Goal: Information Seeking & Learning: Learn about a topic

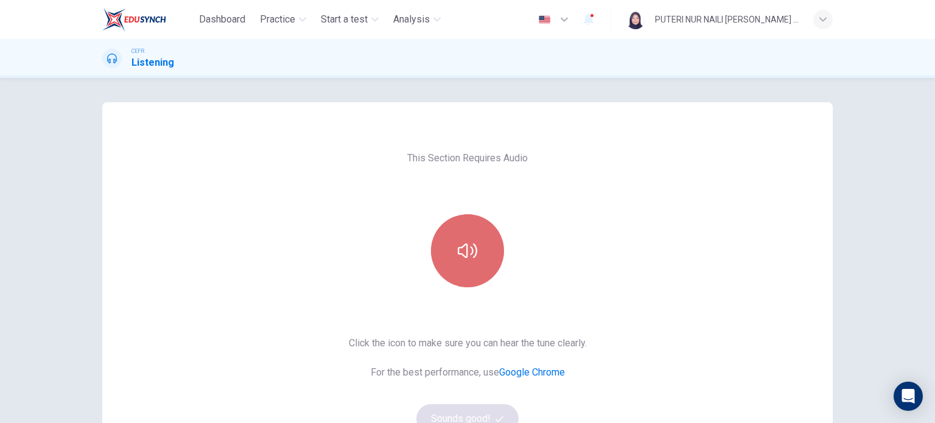
click at [475, 260] on button "button" at bounding box center [467, 250] width 73 height 73
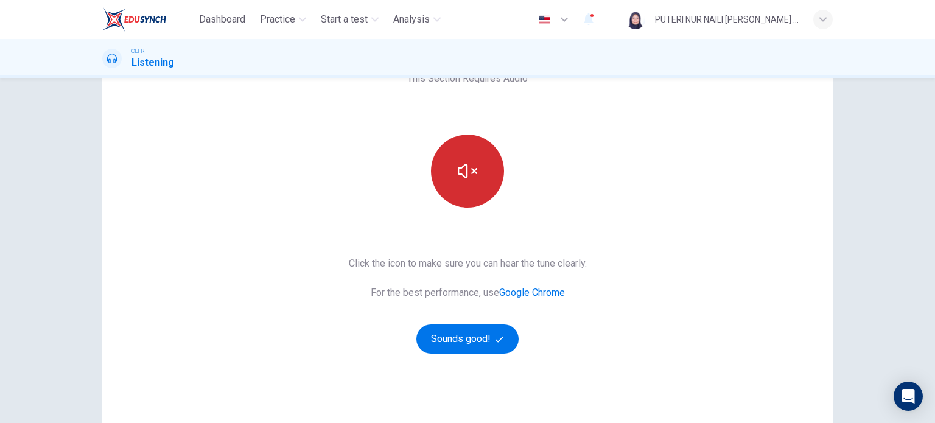
scroll to position [80, 0]
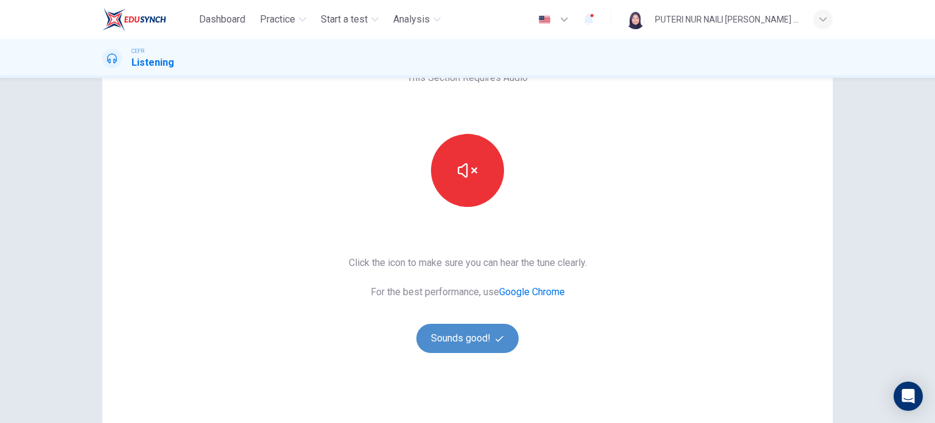
click at [462, 335] on button "Sounds good!" at bounding box center [467, 338] width 102 height 29
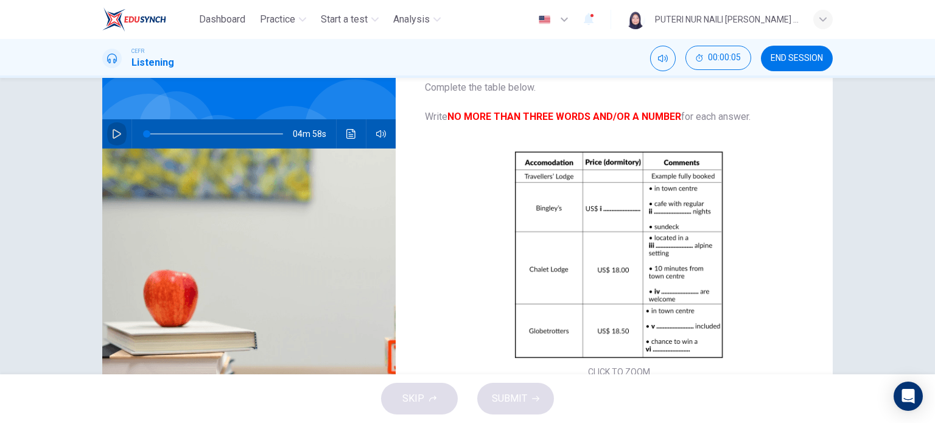
click at [114, 130] on icon "button" at bounding box center [117, 134] width 10 height 10
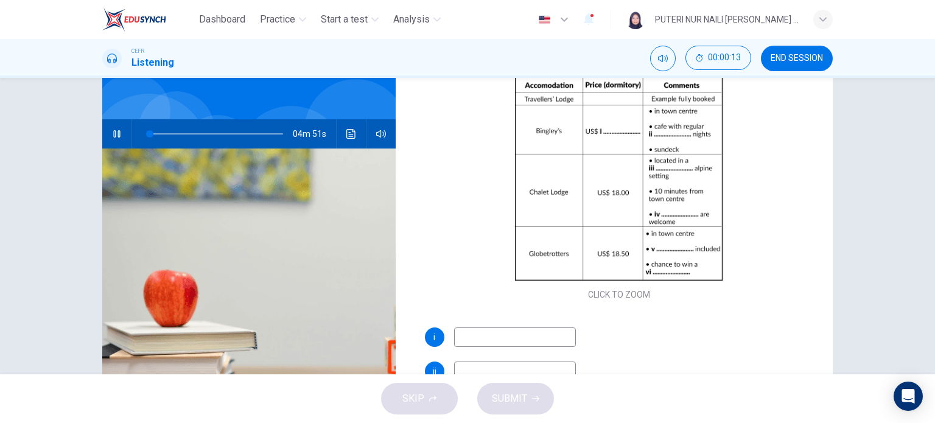
scroll to position [78, 0]
click at [491, 335] on input at bounding box center [515, 336] width 122 height 19
type input "20"
type input "1"
type input "21"
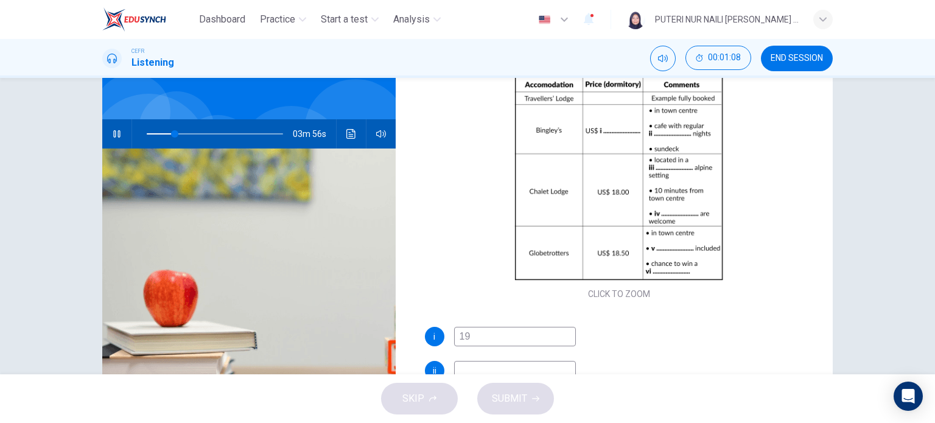
type input "19."
type input "21"
type input "19.7"
type input "21"
type input "19.75"
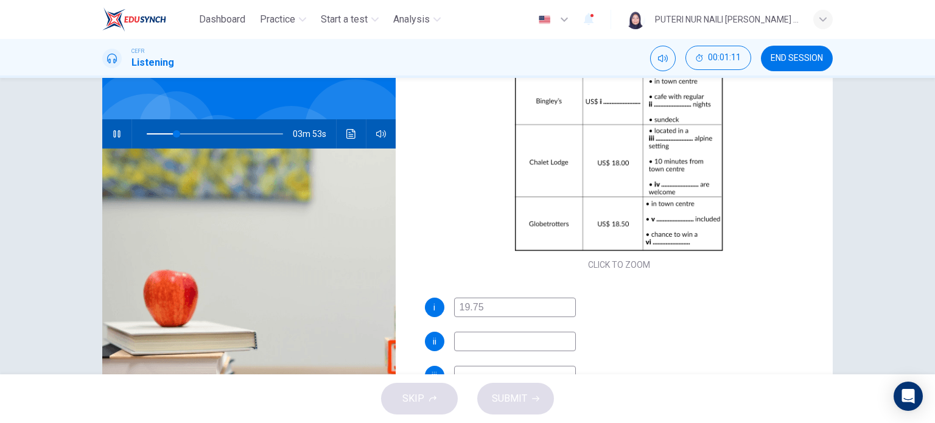
scroll to position [111, 0]
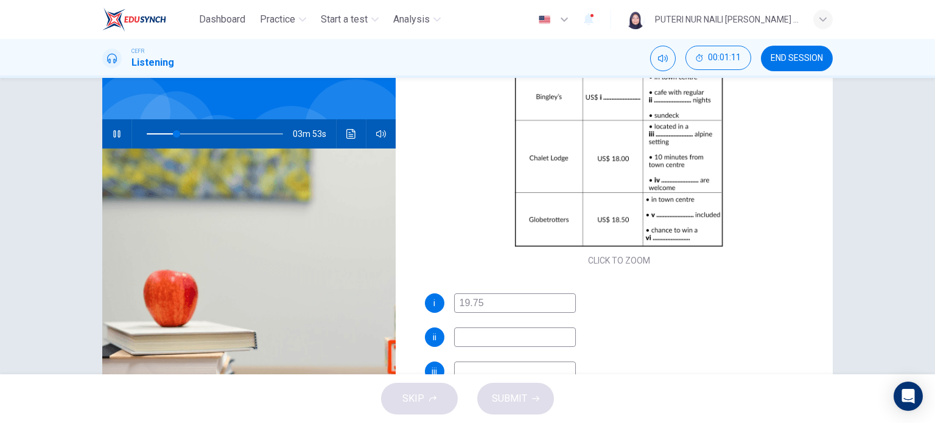
type input "22"
type input "19.75"
click at [483, 335] on input at bounding box center [515, 336] width 122 height 19
type input "28"
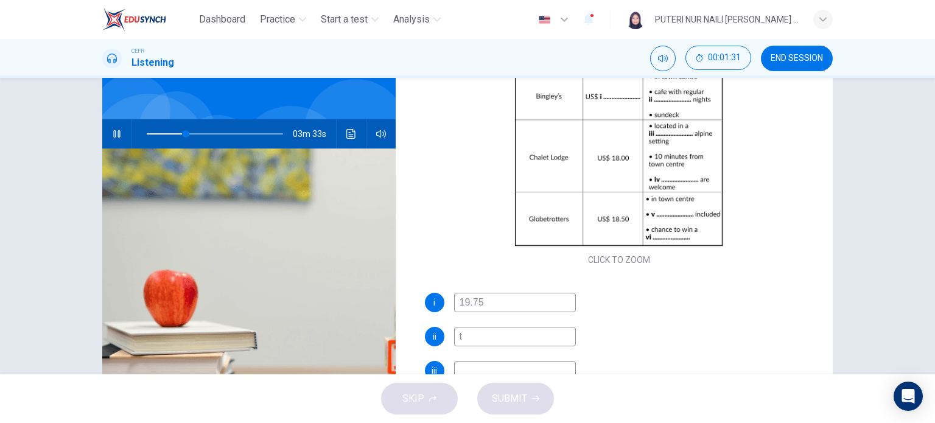
type input "th"
type input "29"
type input "them"
type input "29"
type input "theme"
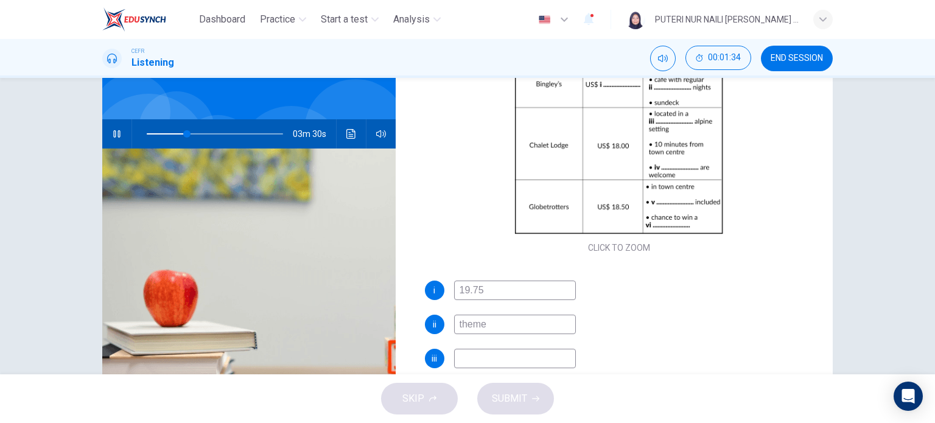
scroll to position [127, 0]
type input "30"
type input "theme"
click at [476, 355] on input at bounding box center [515, 355] width 122 height 19
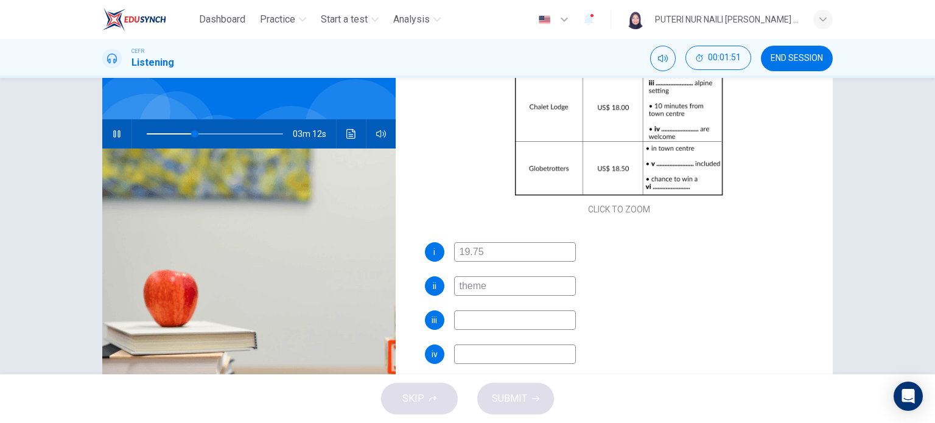
scroll to position [152, 0]
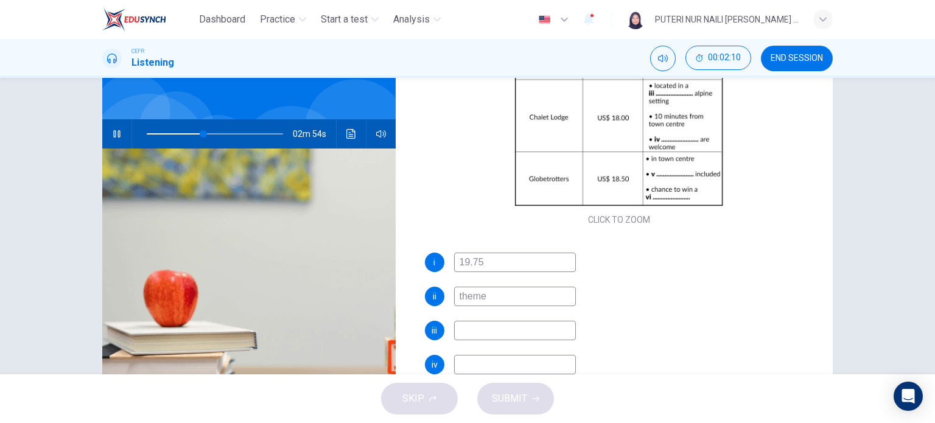
type input "42"
type input "qu"
type input "42"
type input "quiet"
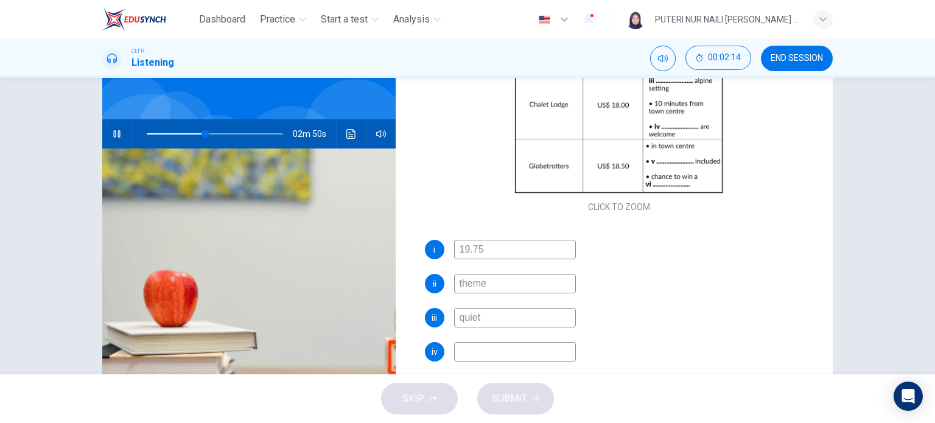
scroll to position [173, 0]
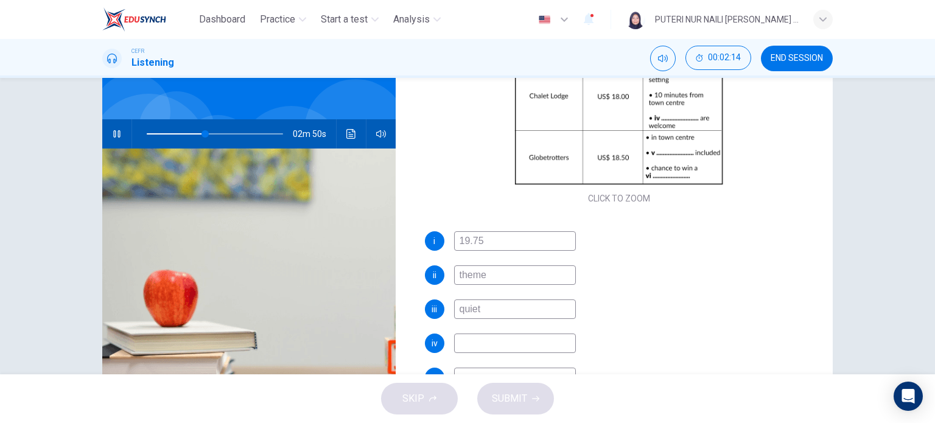
type input "43"
type input "quiet"
click at [472, 343] on input at bounding box center [515, 342] width 122 height 19
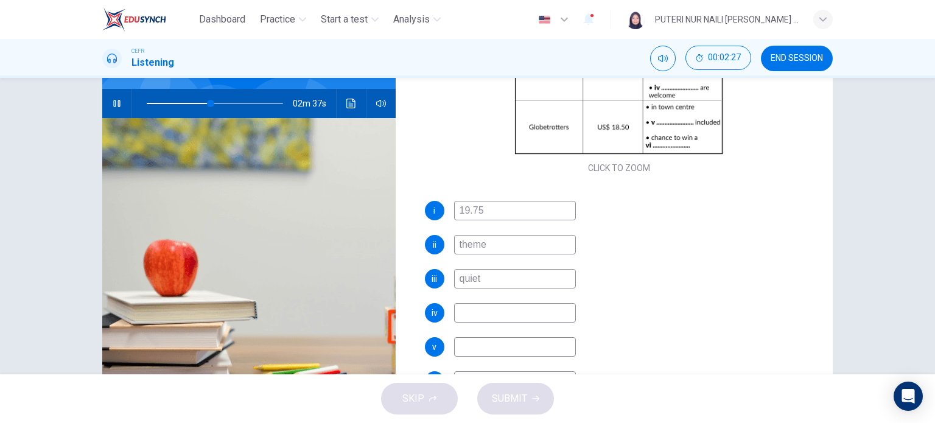
type input "48"
type input "ch"
type input "48"
type input "childr"
type input "48"
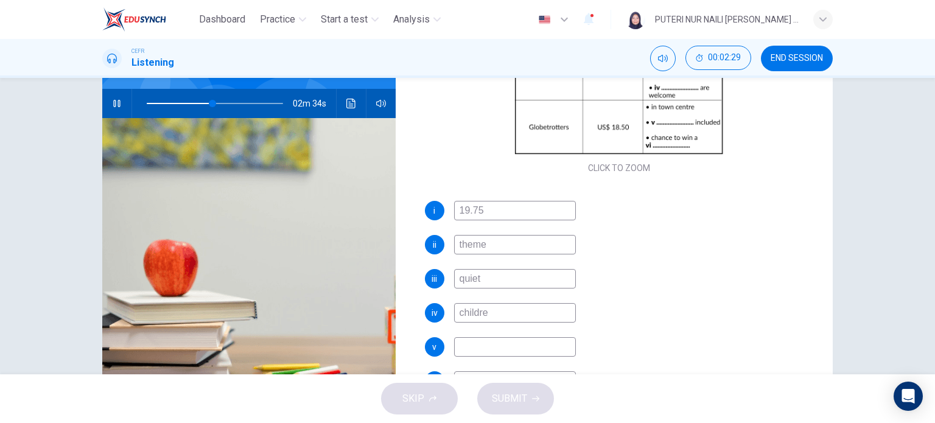
type input "children"
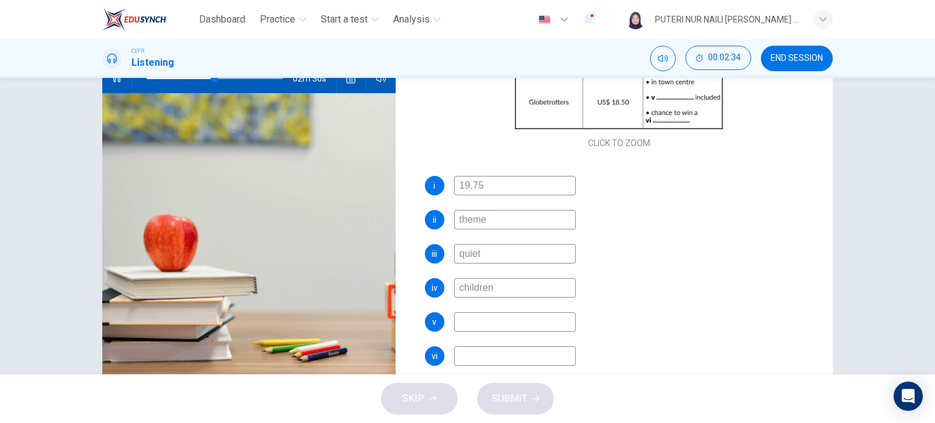
scroll to position [138, 0]
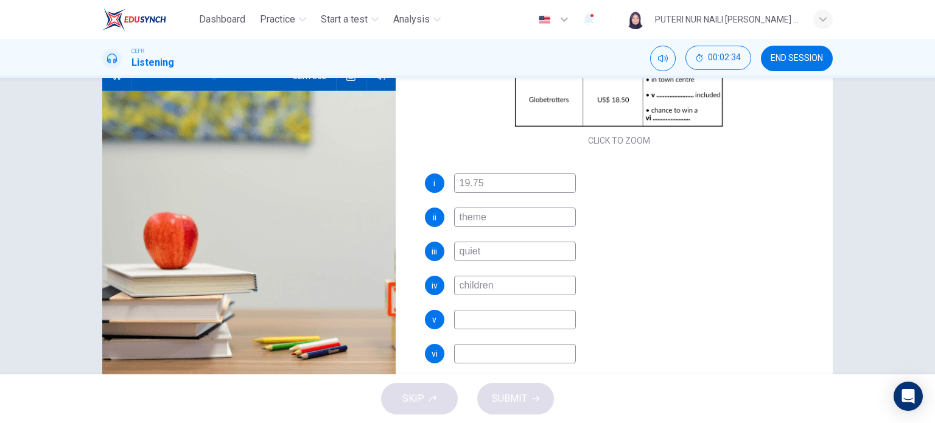
type input "50"
type input "children"
click at [511, 322] on input at bounding box center [515, 319] width 122 height 19
type input "53"
type input "b"
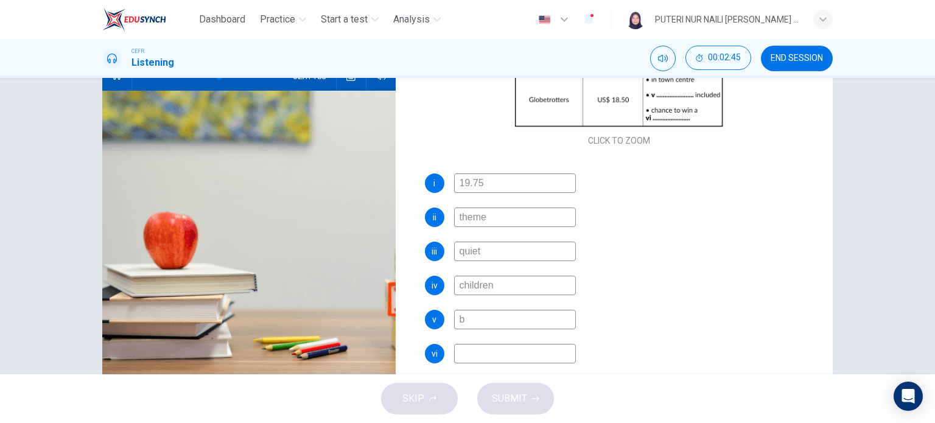
type input "54"
type input "break"
type input "54"
type input "breakfat"
type input "54"
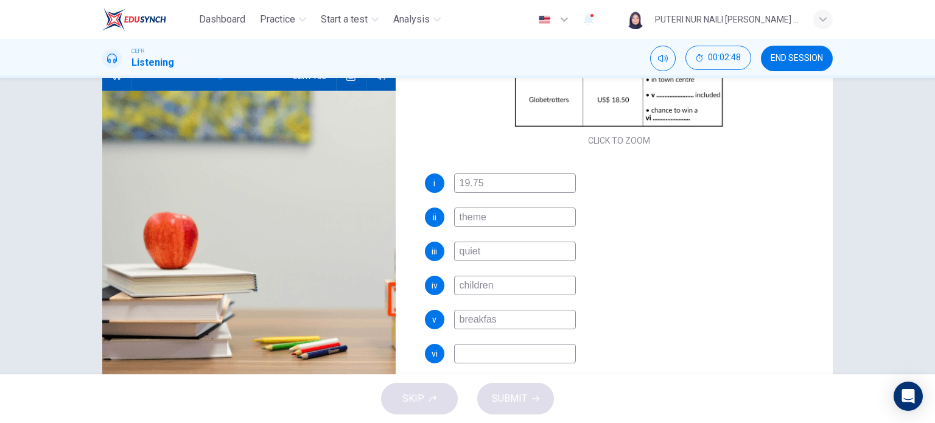
type input "breakfast"
type input "55"
type input "breakfast"
click at [495, 357] on input at bounding box center [515, 353] width 122 height 19
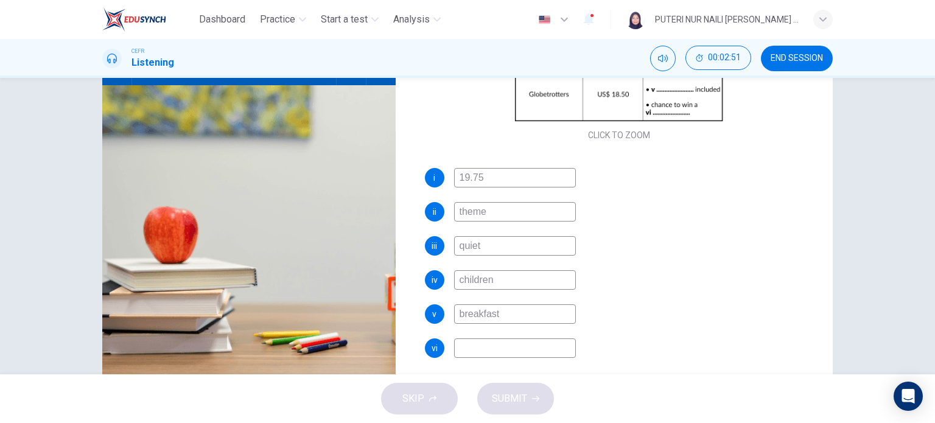
scroll to position [144, 0]
type input "58"
type input "f"
type input "58"
type input "fre"
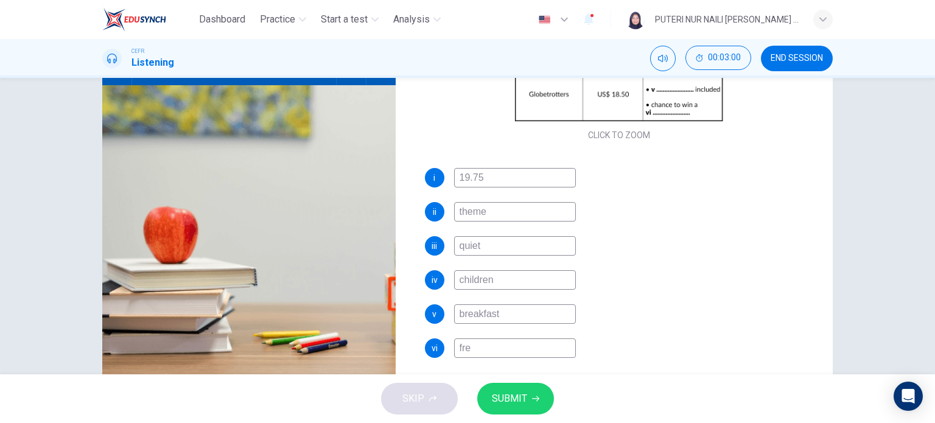
type input "58"
type input "free"
type input "59"
type input "free"
type input "59"
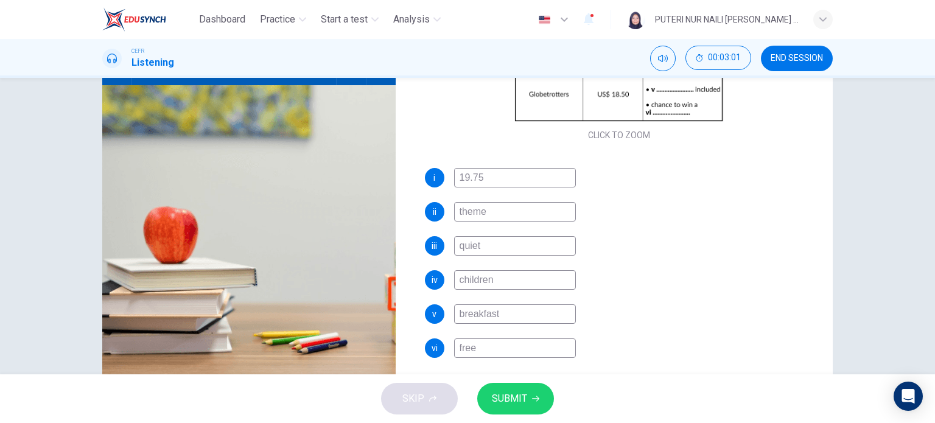
type input "free s"
type input "60"
type input "free sk"
type input "60"
type input "free sky"
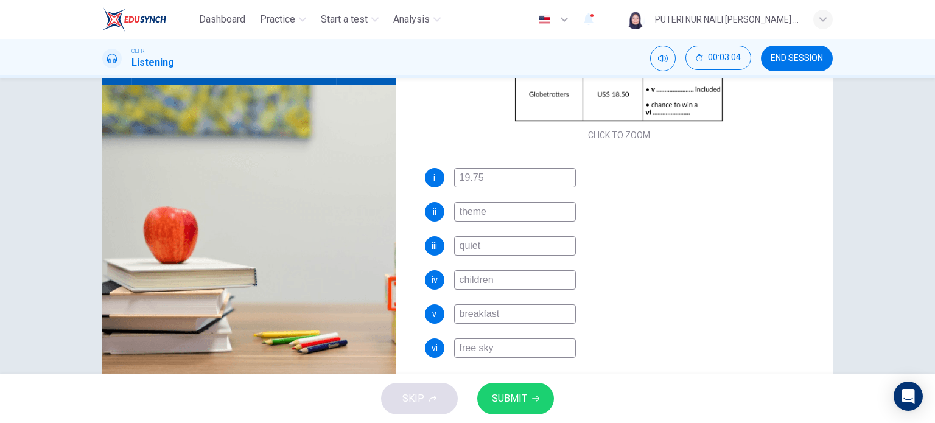
type input "60"
type input "free skyd"
type input "60"
type input "free skydi"
type input "60"
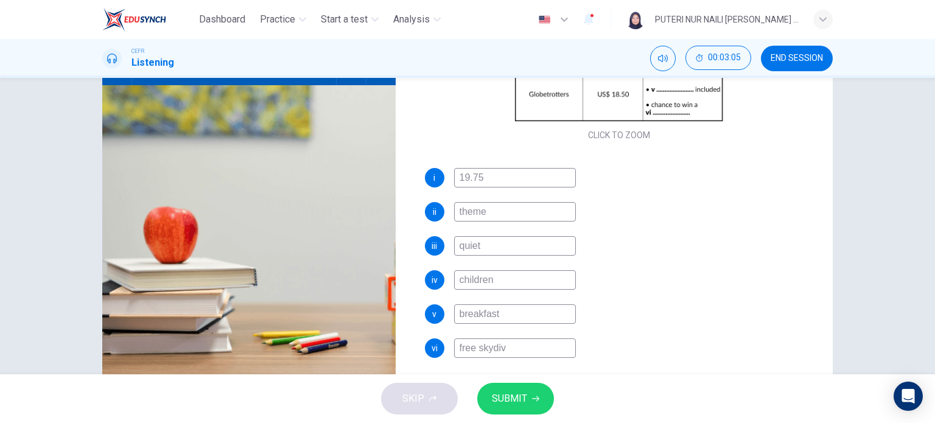
type input "free skydive"
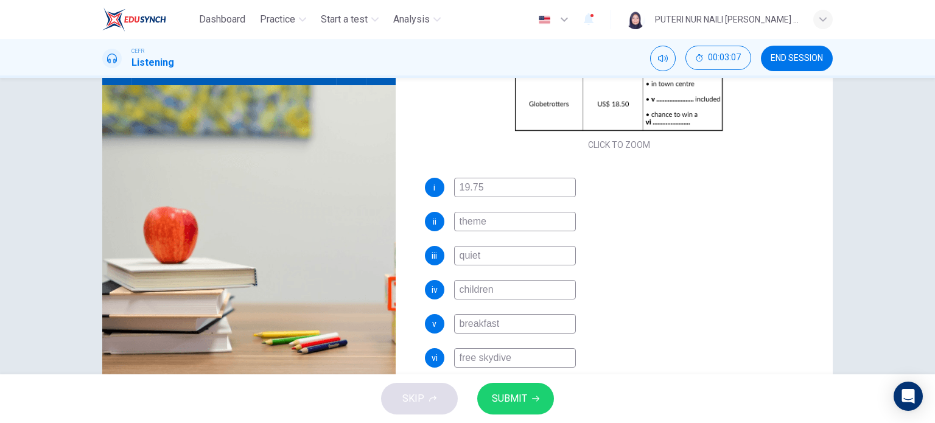
scroll to position [173, 0]
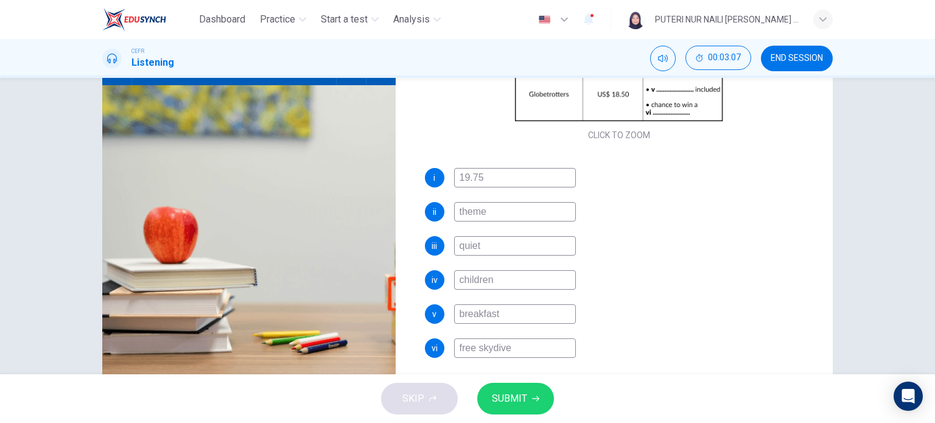
type input "61"
type input "free skydive"
click at [509, 401] on span "SUBMIT" at bounding box center [509, 398] width 35 height 17
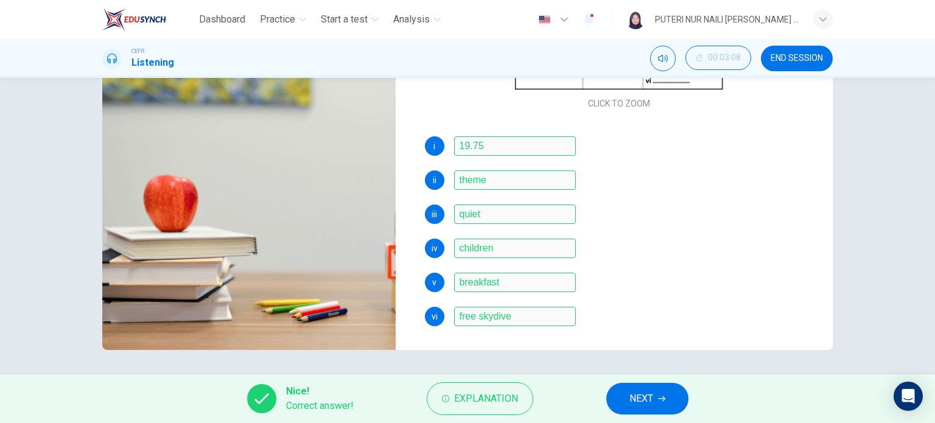
scroll to position [173, 0]
click at [640, 396] on span "NEXT" at bounding box center [641, 398] width 24 height 17
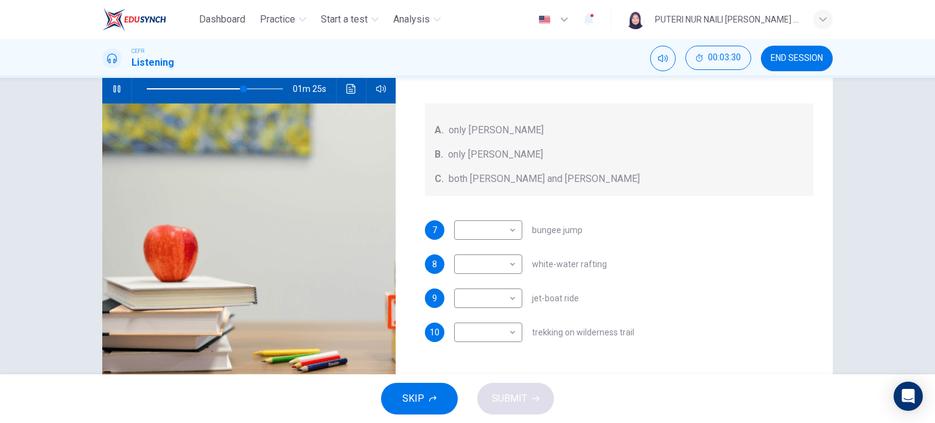
scroll to position [134, 0]
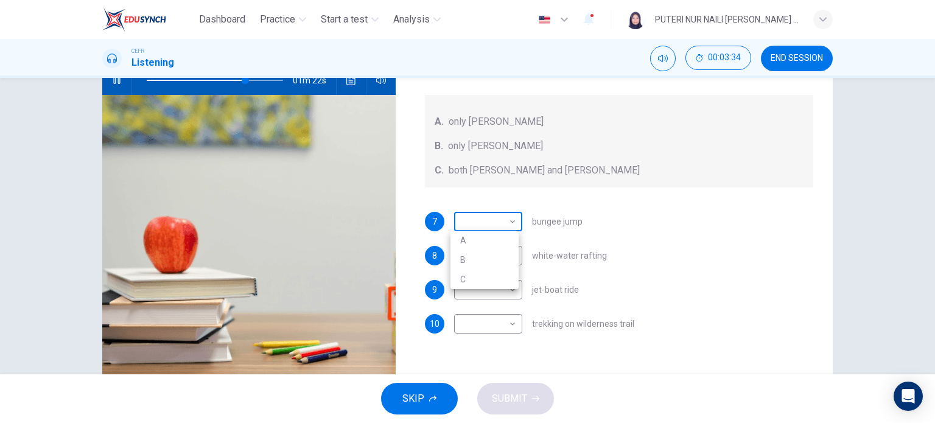
click at [507, 221] on body "Dashboard Practice Start a test Analysis English en ​ PUTERI NUR NAILI [PERSON_…" at bounding box center [467, 211] width 935 height 423
click at [479, 242] on li "A" at bounding box center [484, 240] width 68 height 19
type input "73"
type input "A"
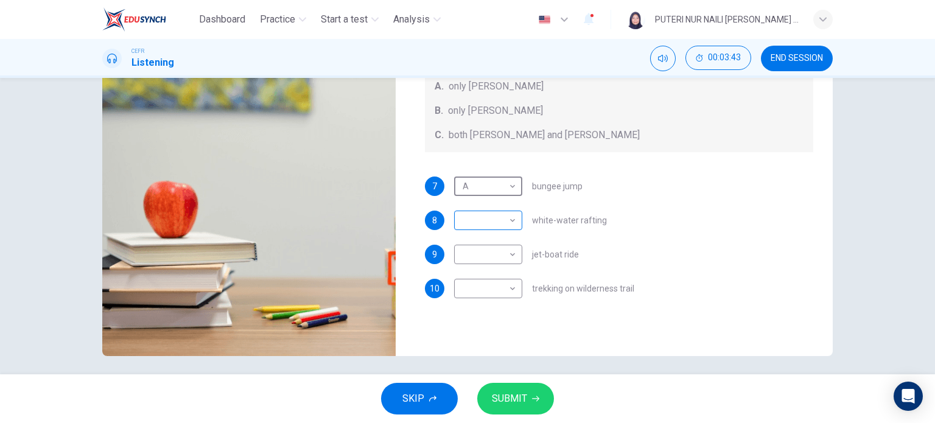
scroll to position [170, 0]
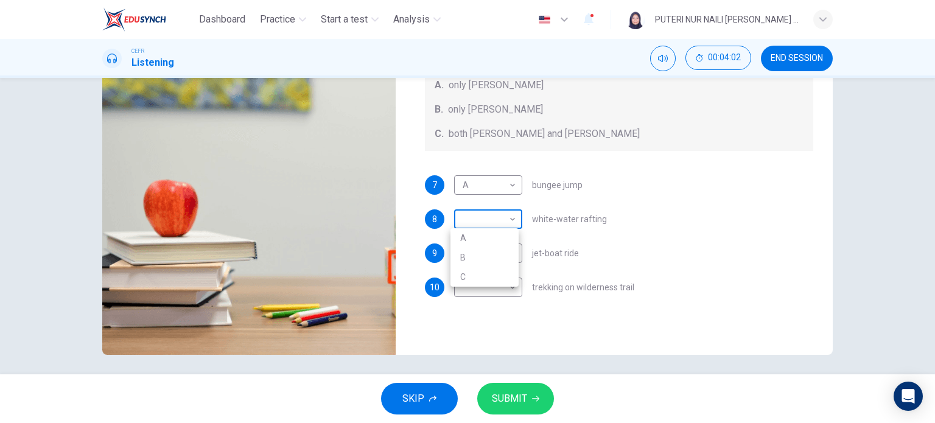
click at [513, 217] on body "Dashboard Practice Start a test Analysis English en ​ PUTERI NUR NAILI [PERSON_…" at bounding box center [467, 211] width 935 height 423
click at [472, 274] on li "C" at bounding box center [484, 276] width 68 height 19
type input "83"
type input "C"
click at [511, 251] on body "Dashboard Practice Start a test Analysis English en ​ PUTERI NUR NAILI [PERSON_…" at bounding box center [467, 211] width 935 height 423
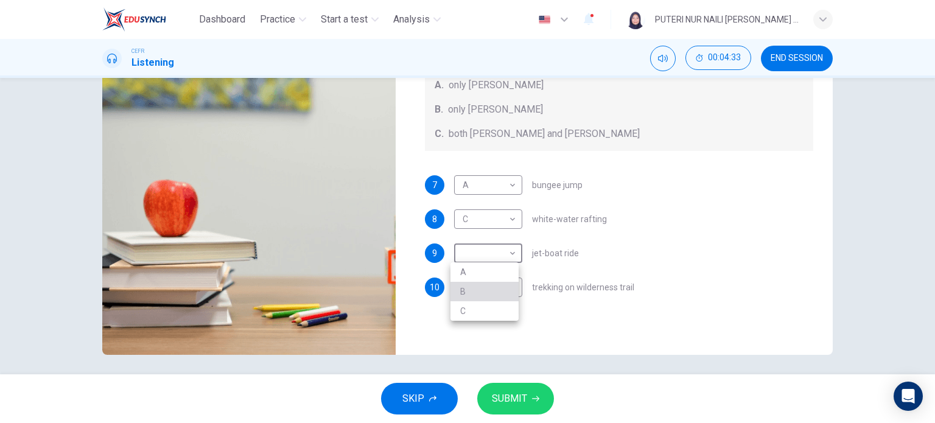
click at [484, 288] on li "B" at bounding box center [484, 291] width 68 height 19
type input "92"
type input "B"
click at [489, 288] on body "Dashboard Practice Start a test Analysis English en ​ PUTERI NUR NAILI [PERSON_…" at bounding box center [467, 211] width 935 height 423
click at [470, 344] on li "C" at bounding box center [484, 344] width 68 height 19
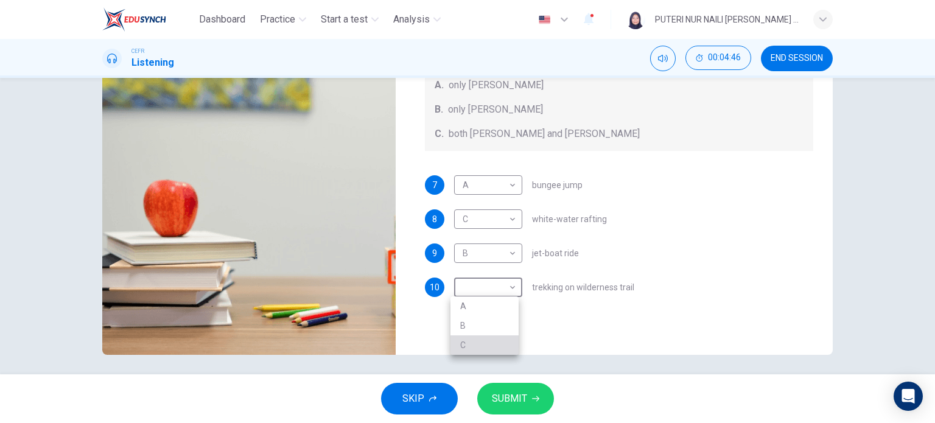
type input "97"
type input "C"
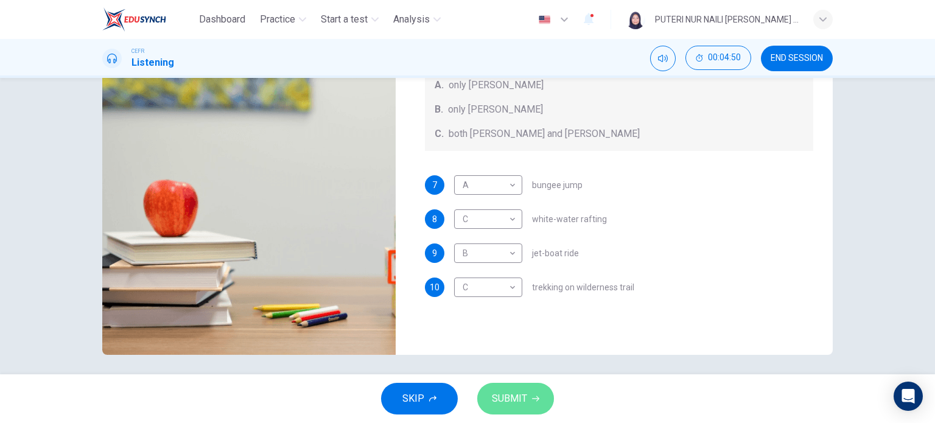
click at [511, 396] on span "SUBMIT" at bounding box center [509, 398] width 35 height 17
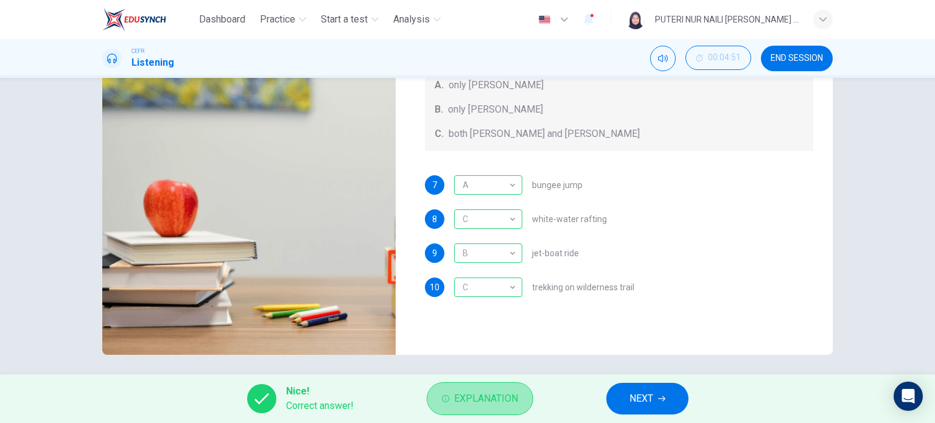
click at [492, 399] on span "Explanation" at bounding box center [486, 398] width 64 height 17
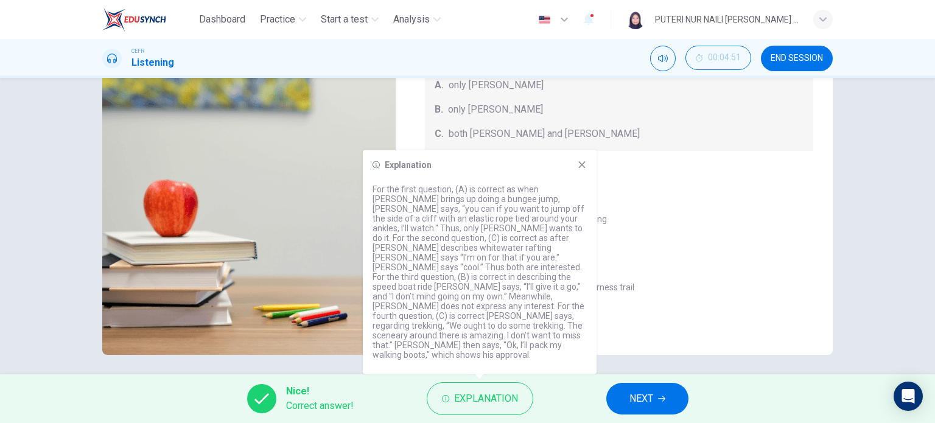
type input "0"
click at [575, 189] on div "Explanation For the first question, (A) is correct as when [PERSON_NAME] brings…" at bounding box center [480, 262] width 234 height 224
click at [577, 170] on icon at bounding box center [582, 165] width 10 height 10
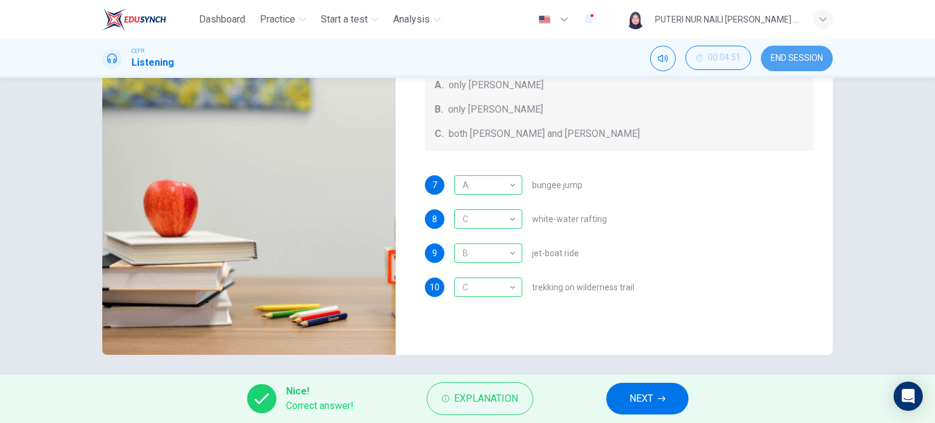
click at [800, 54] on span "END SESSION" at bounding box center [796, 59] width 52 height 10
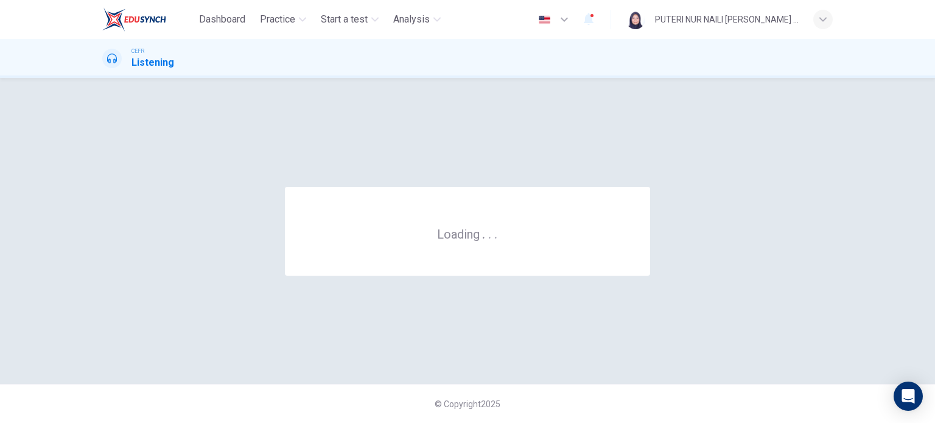
scroll to position [0, 0]
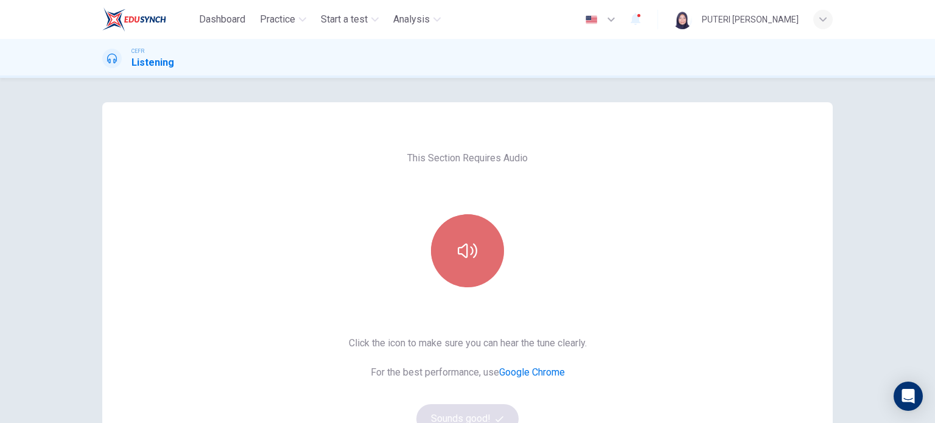
click at [446, 261] on button "button" at bounding box center [467, 250] width 73 height 73
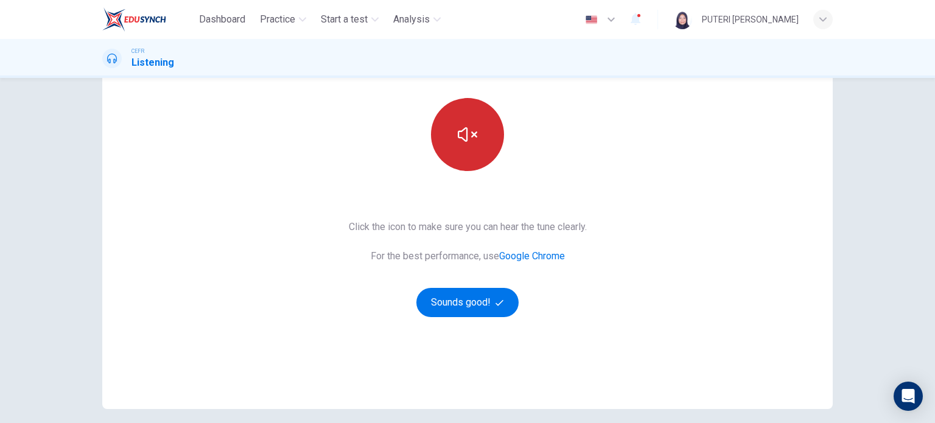
scroll to position [120, 0]
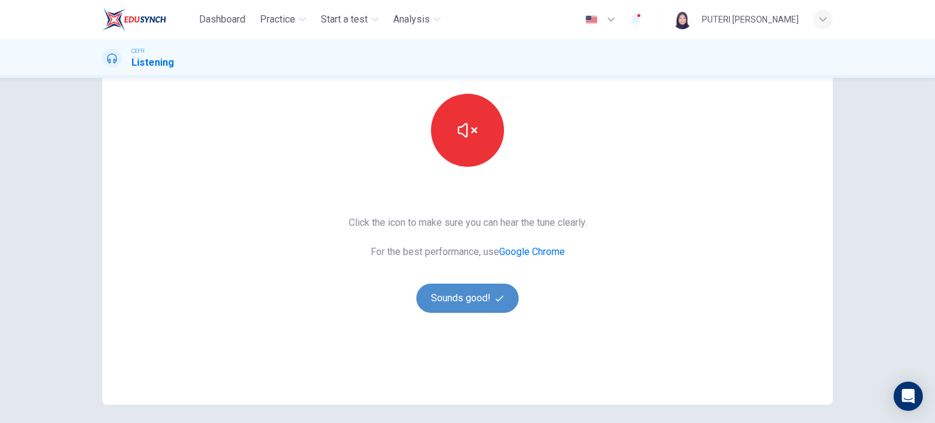
click at [453, 294] on button "Sounds good!" at bounding box center [467, 298] width 102 height 29
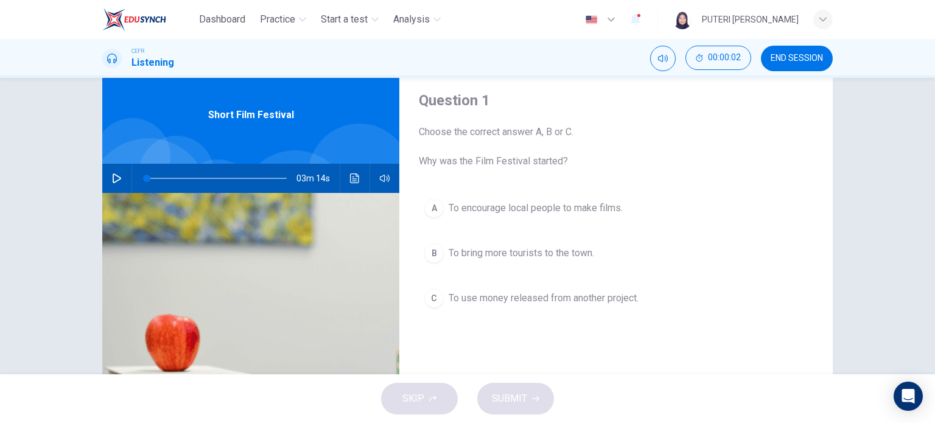
scroll to position [36, 0]
click at [117, 170] on button "button" at bounding box center [116, 178] width 19 height 29
type input "1"
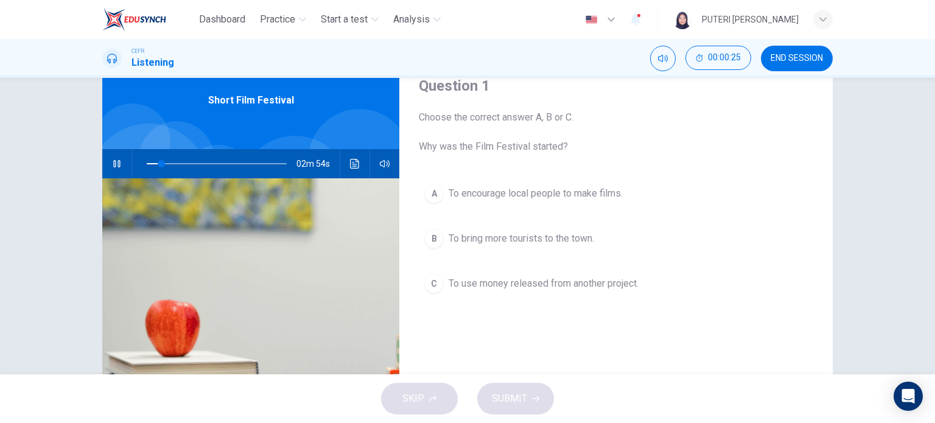
scroll to position [51, 0]
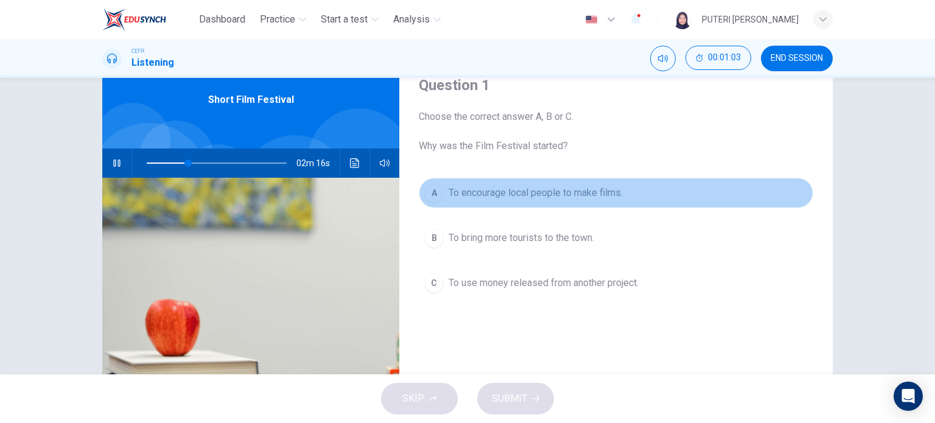
click at [485, 187] on span "To encourage local people to make films." at bounding box center [535, 193] width 174 height 15
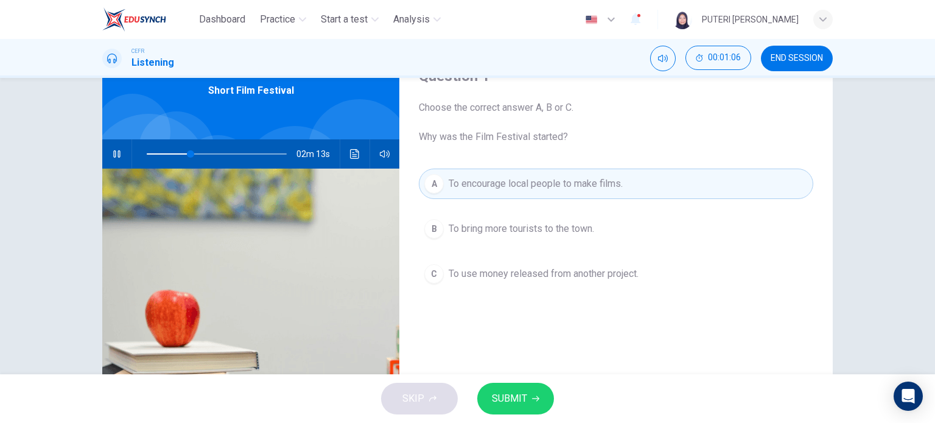
scroll to position [60, 0]
click at [511, 394] on span "SUBMIT" at bounding box center [509, 398] width 35 height 17
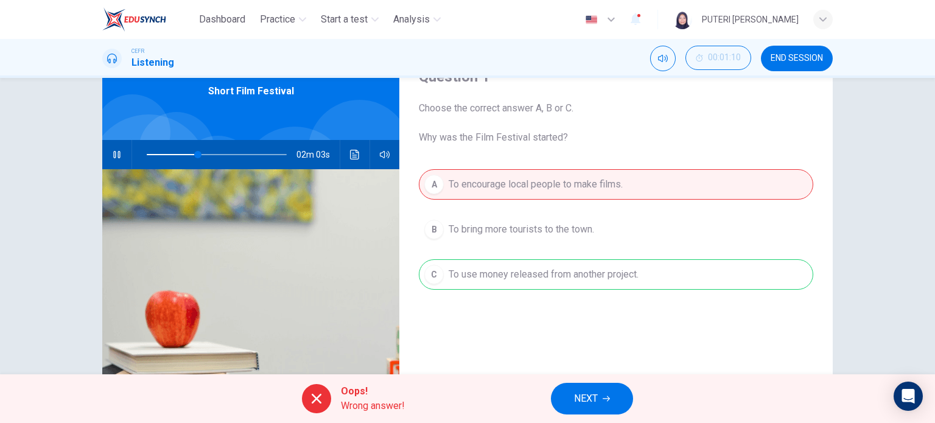
click at [358, 393] on span "Oops!" at bounding box center [373, 391] width 64 height 15
click at [587, 395] on span "NEXT" at bounding box center [586, 398] width 24 height 17
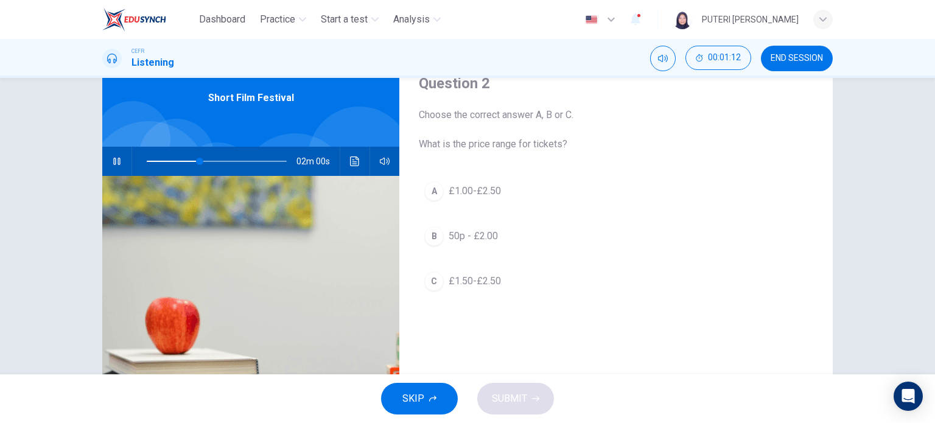
scroll to position [52, 0]
type input "39"
click at [814, 63] on button "END SESSION" at bounding box center [797, 59] width 72 height 26
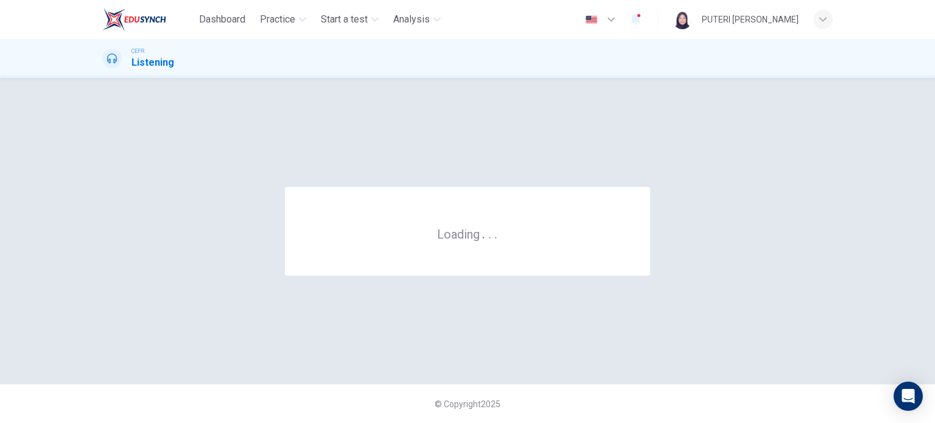
scroll to position [0, 0]
